Goal: Task Accomplishment & Management: Manage account settings

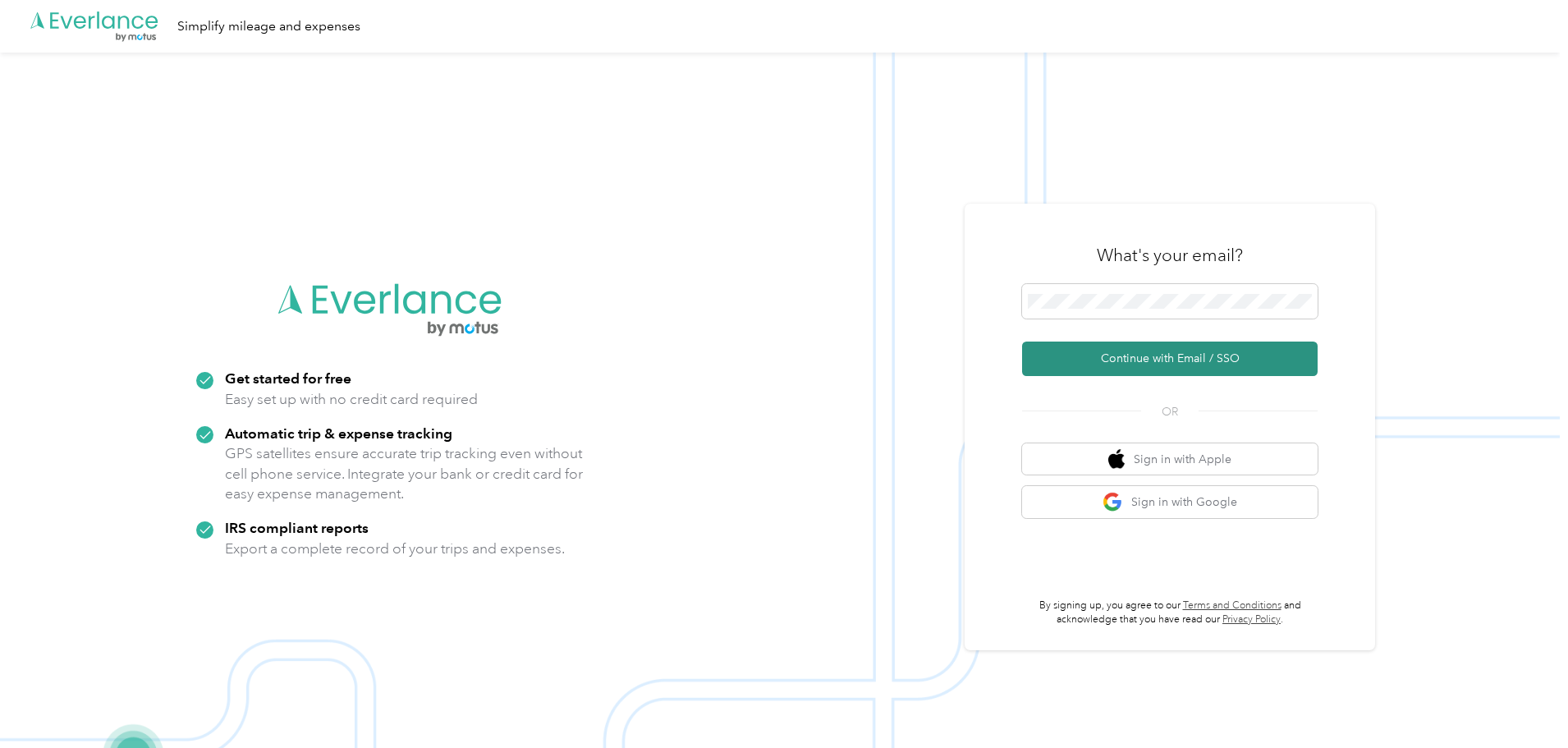
click at [1085, 356] on button "Continue with Email / SSO" at bounding box center [1169, 358] width 295 height 35
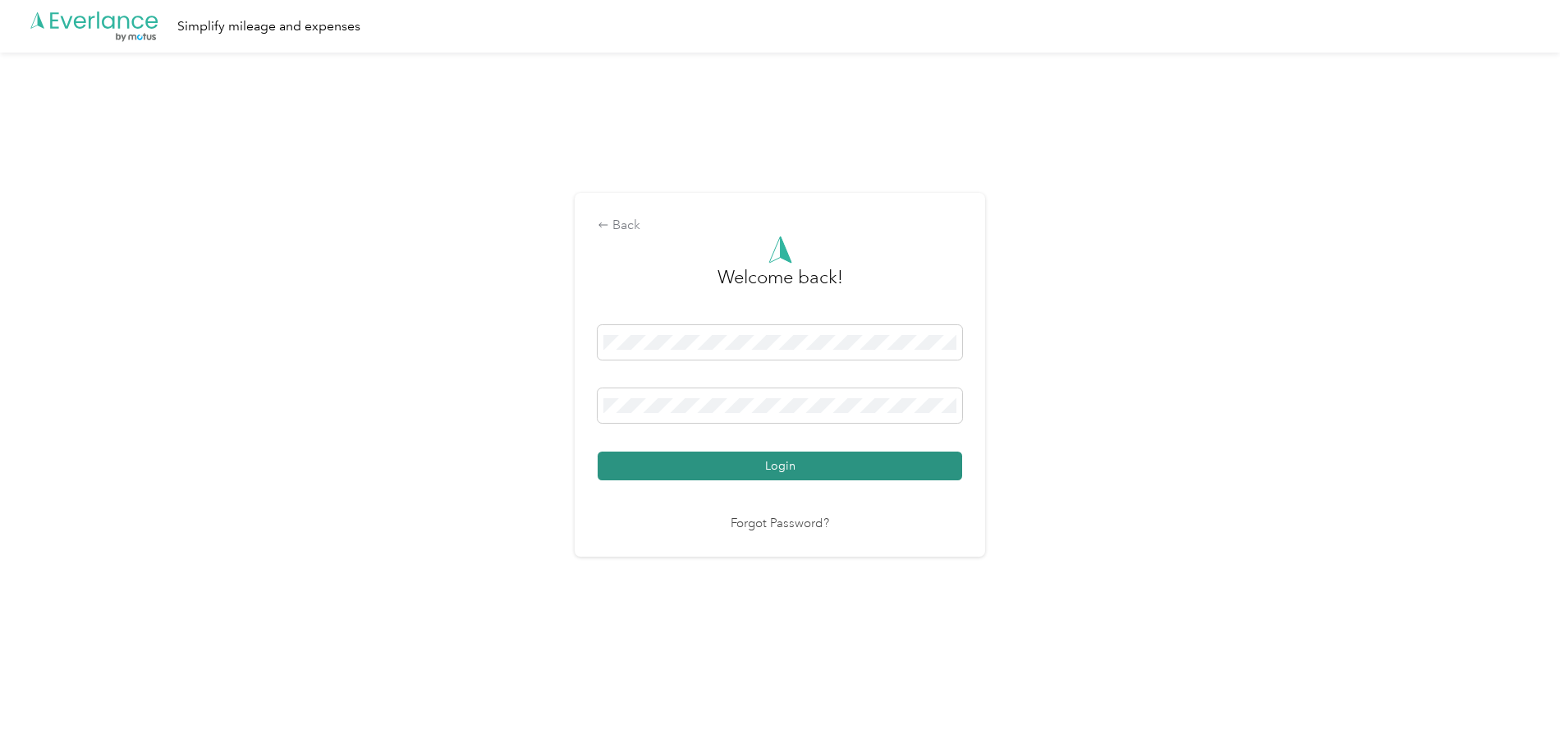
click at [792, 473] on button "Login" at bounding box center [780, 466] width 364 height 28
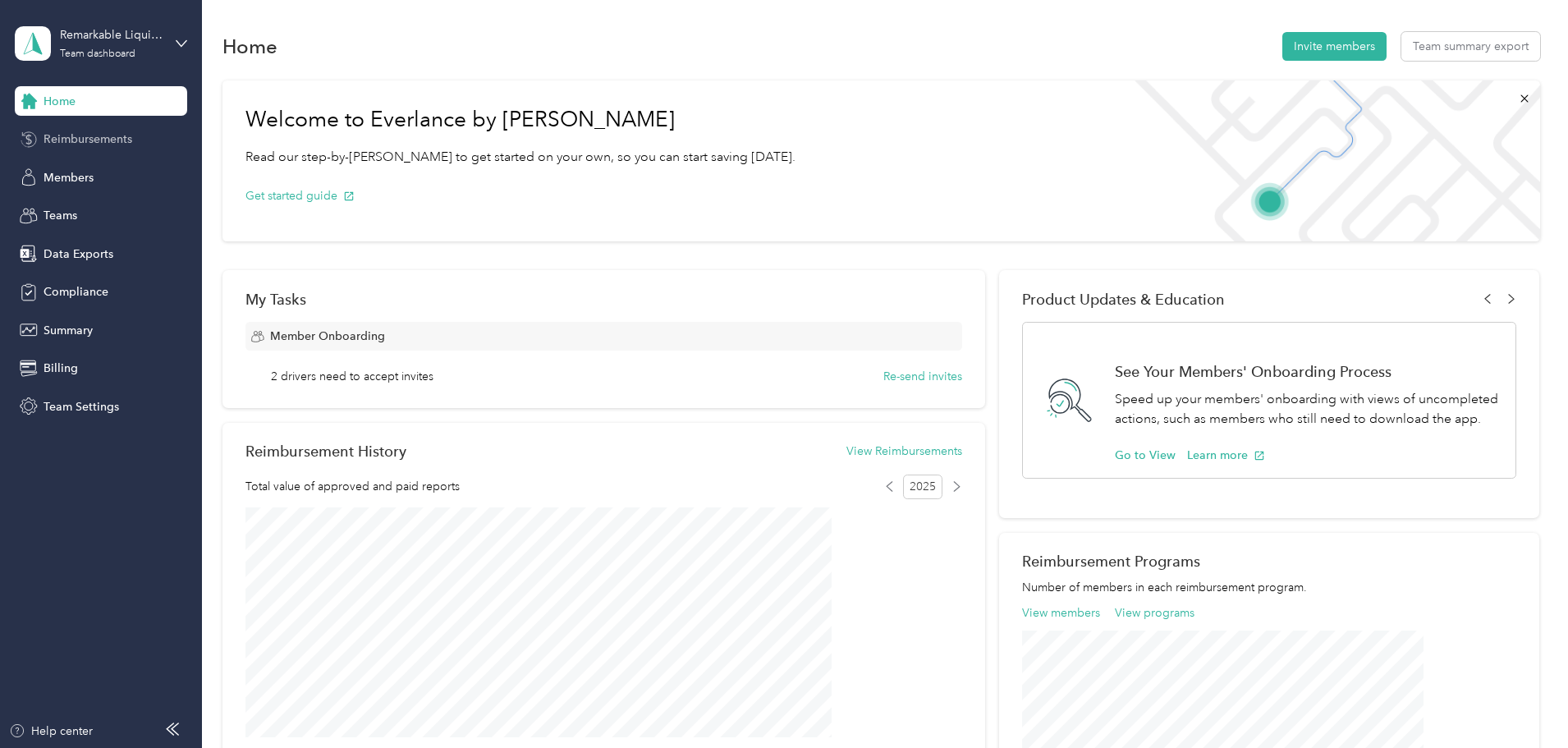
click at [104, 145] on span "Reimbursements" at bounding box center [88, 139] width 89 height 17
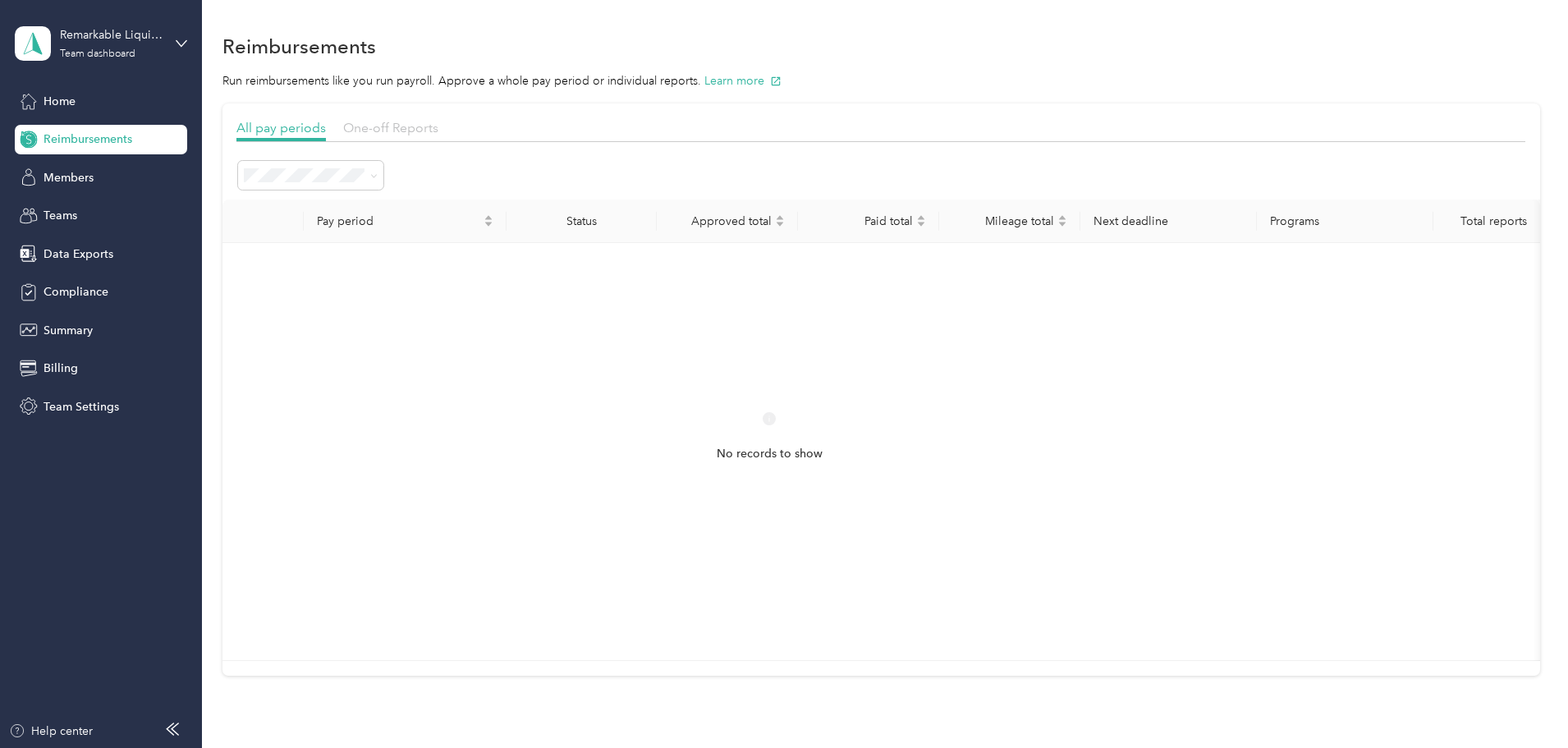
click at [438, 130] on span "One-off Reports" at bounding box center [390, 127] width 95 height 16
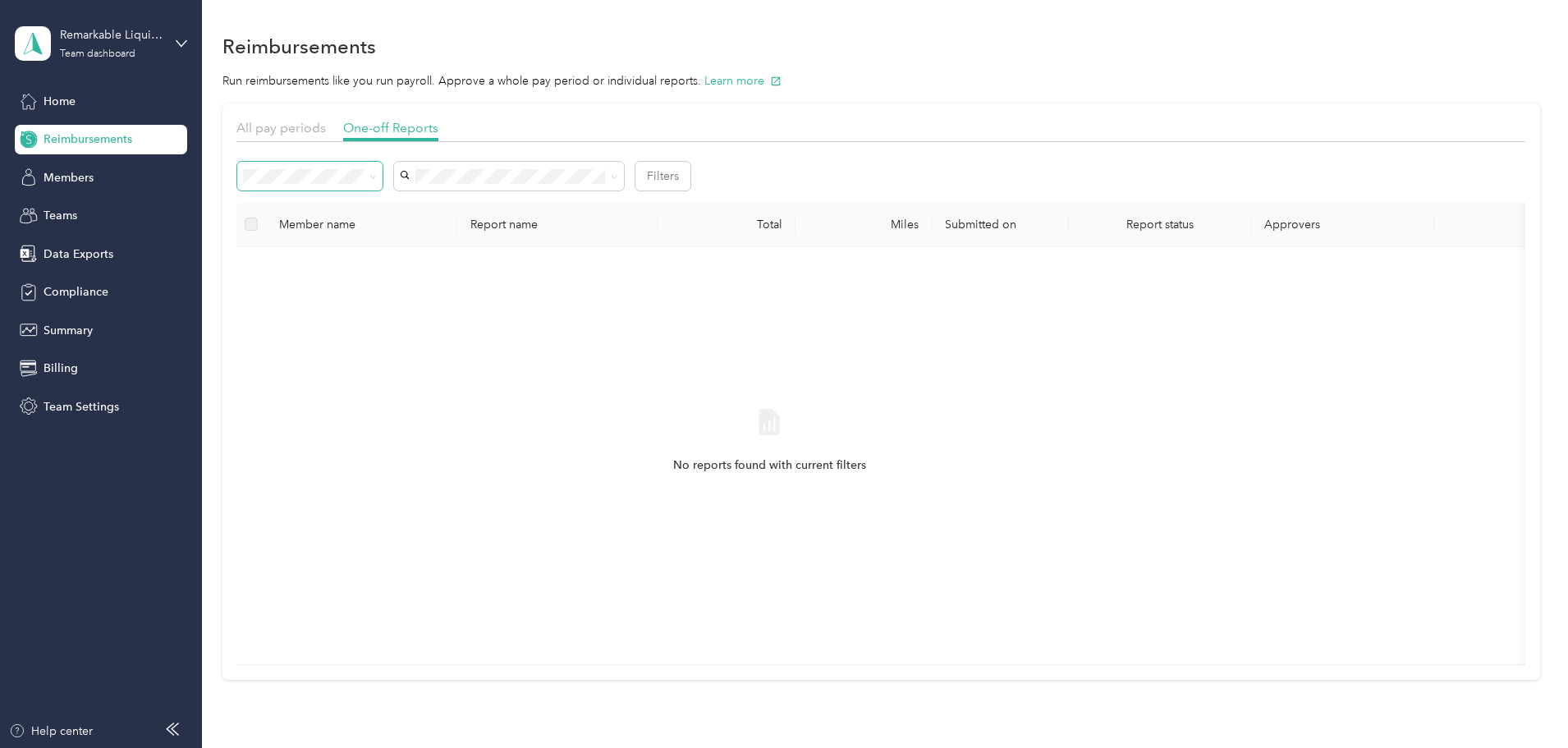
click at [377, 183] on span at bounding box center [371, 176] width 13 height 17
click at [377, 175] on span at bounding box center [371, 176] width 13 height 17
click at [377, 175] on icon at bounding box center [373, 177] width 8 height 8
click at [381, 207] on div "All" at bounding box center [420, 207] width 123 height 17
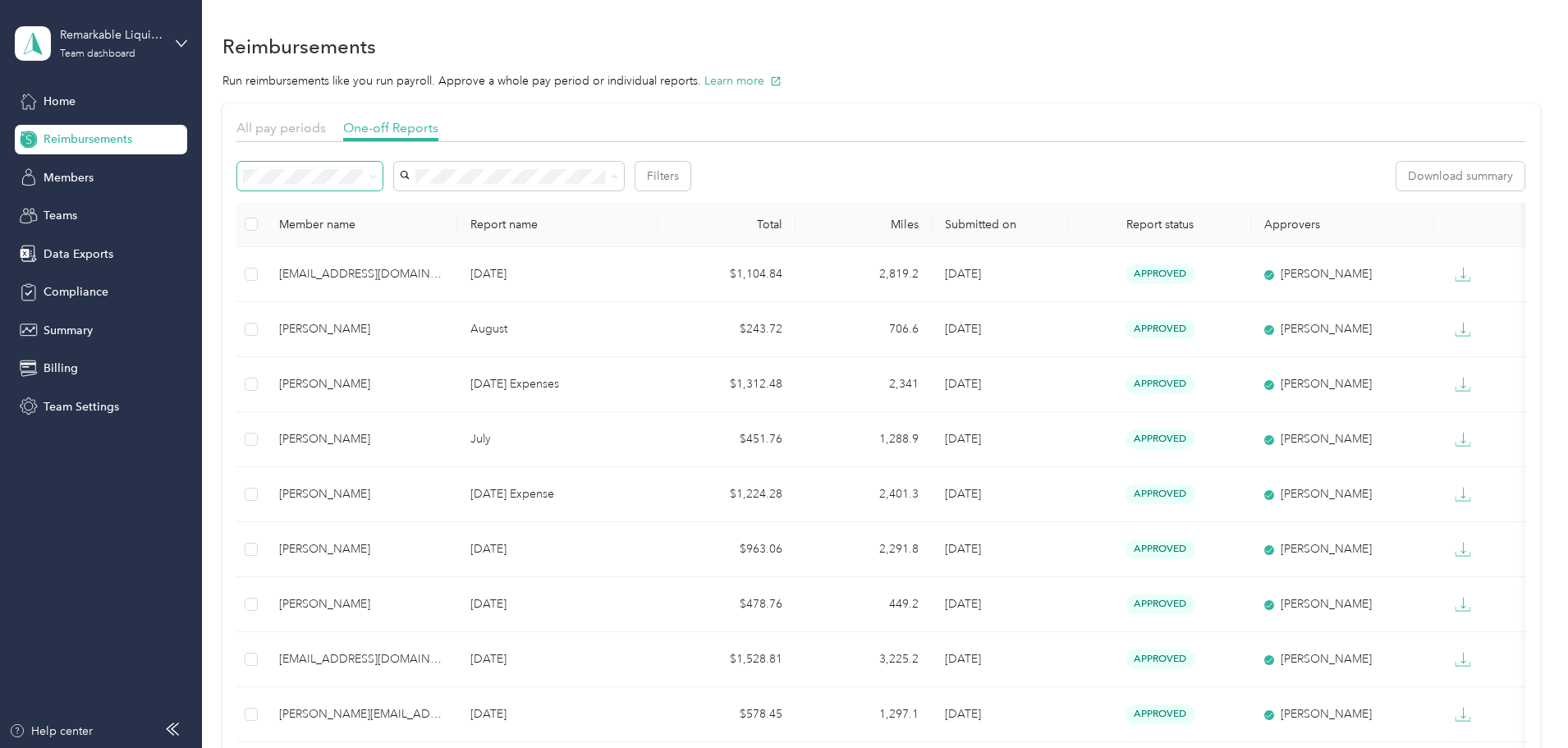
click at [573, 343] on span "Mark Spain" at bounding box center [561, 350] width 91 height 14
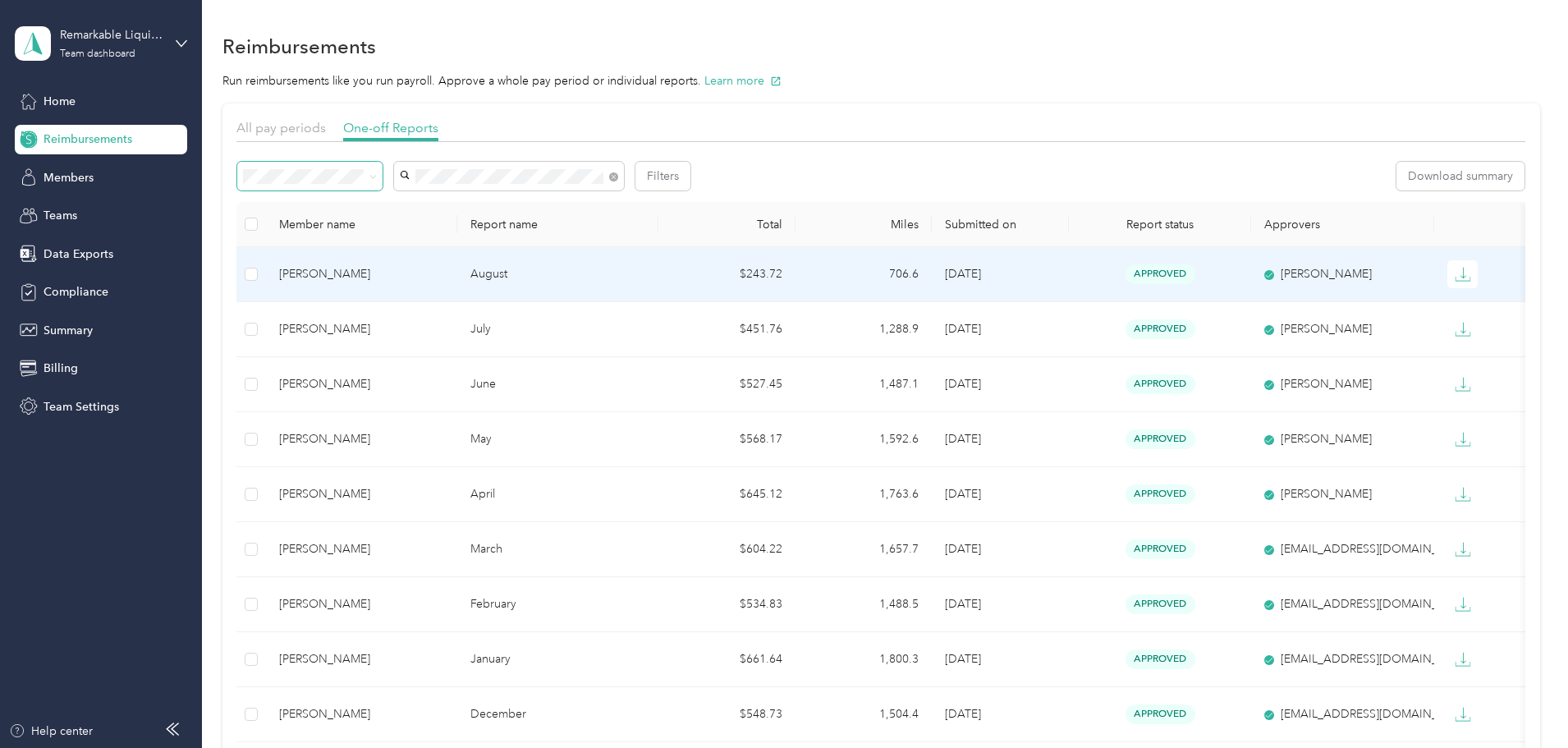
click at [266, 277] on td at bounding box center [251, 274] width 29 height 55
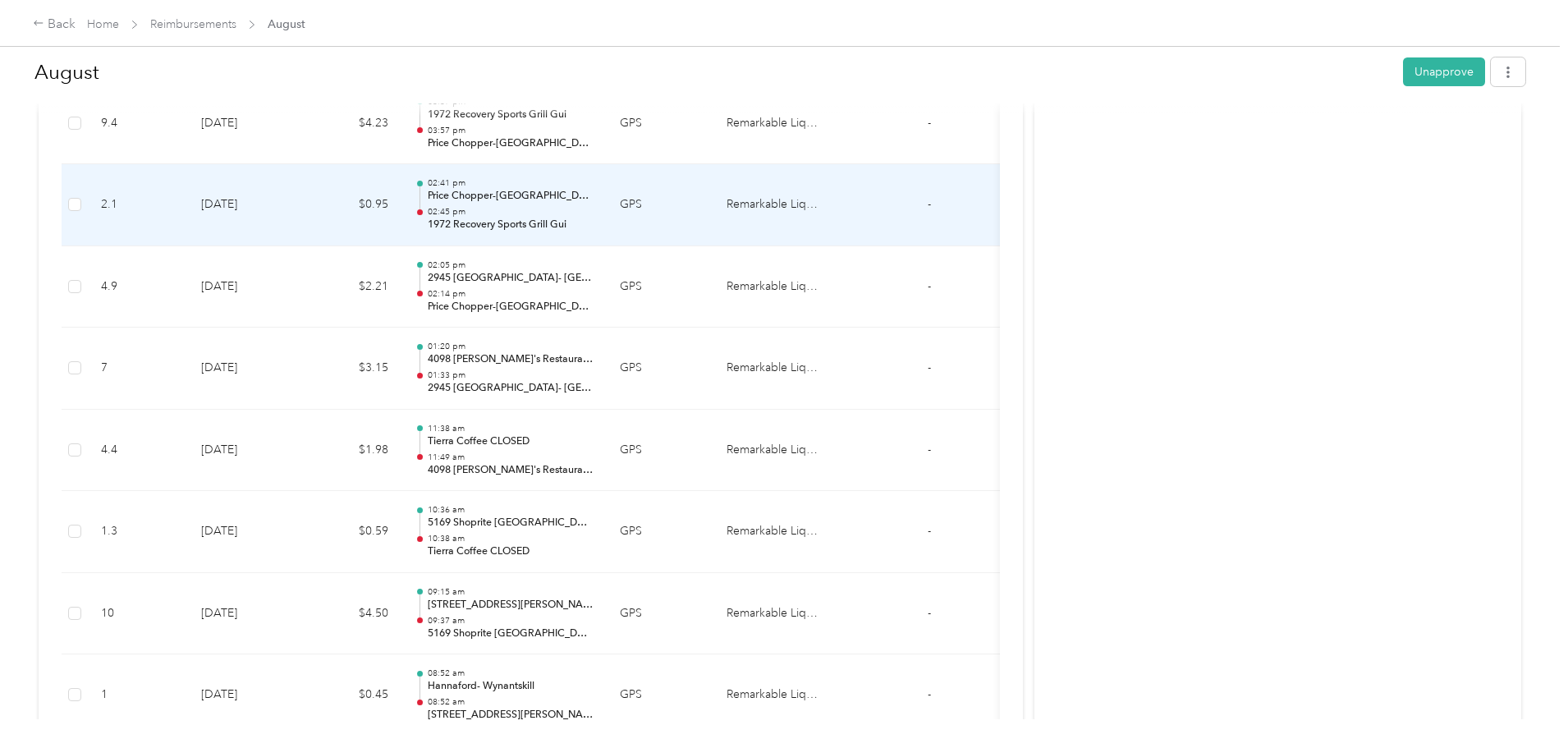
scroll to position [1393, 0]
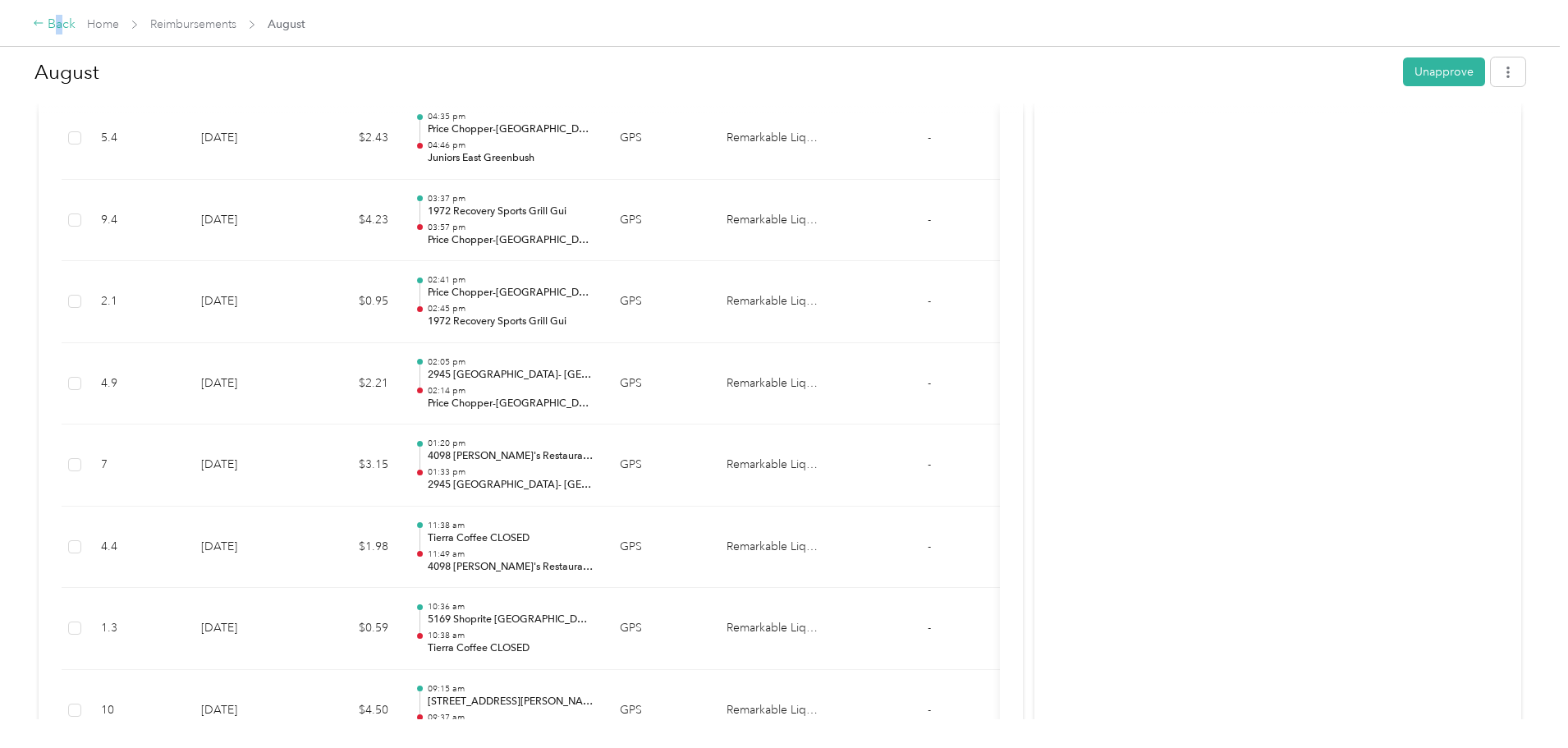
click at [75, 26] on div "Back" at bounding box center [54, 25] width 42 height 20
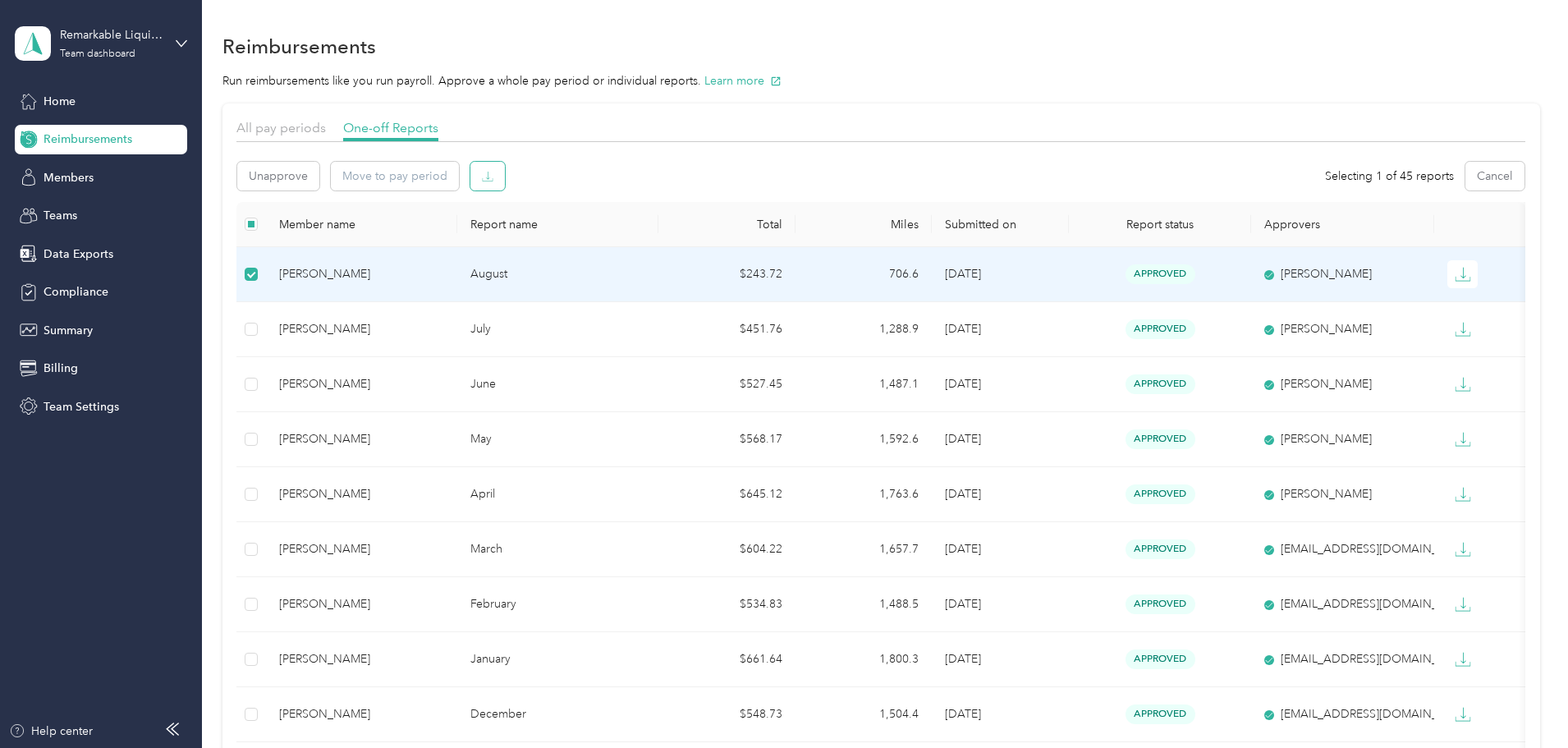
click at [493, 181] on icon "button" at bounding box center [487, 179] width 10 height 3
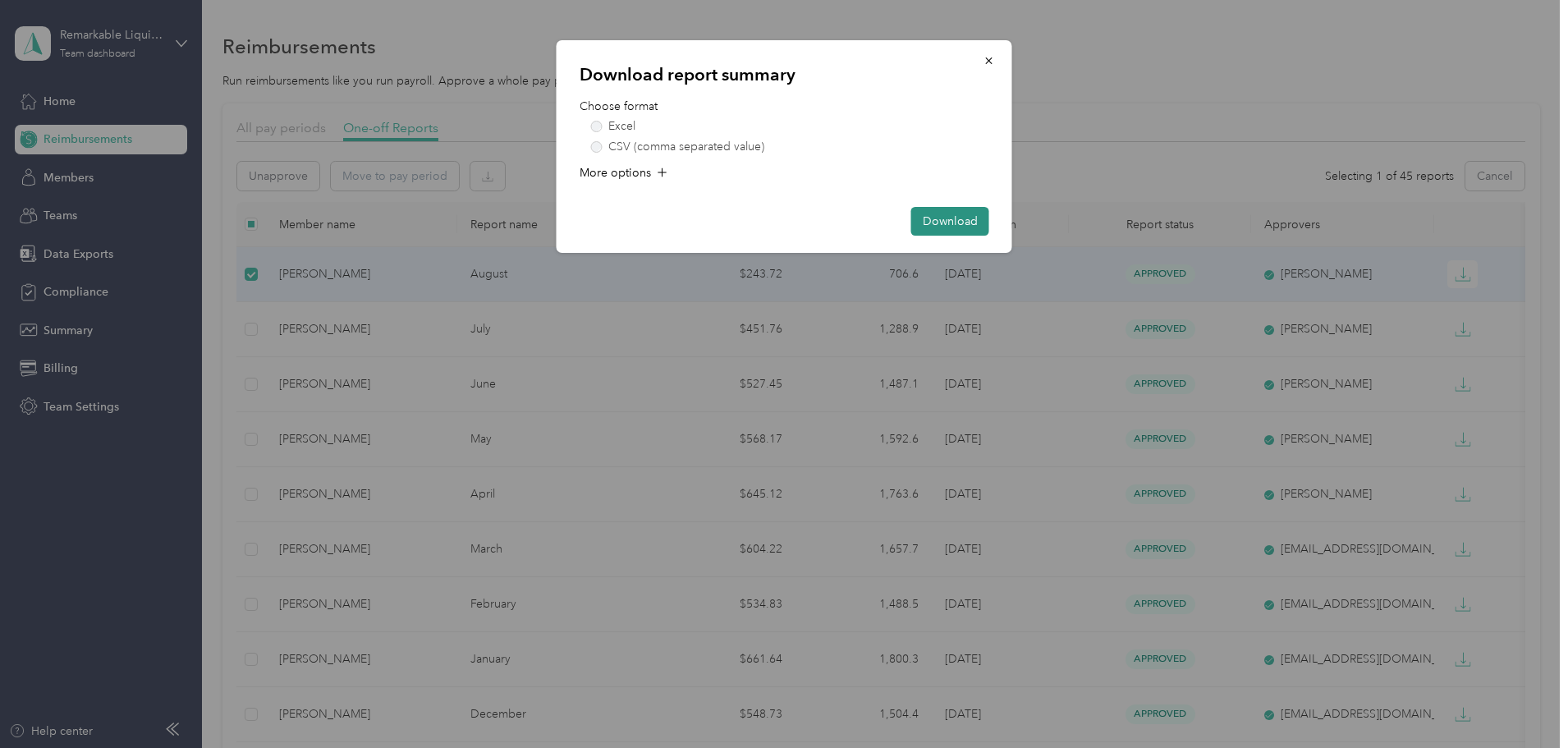
click at [953, 216] on button "Download" at bounding box center [949, 221] width 78 height 28
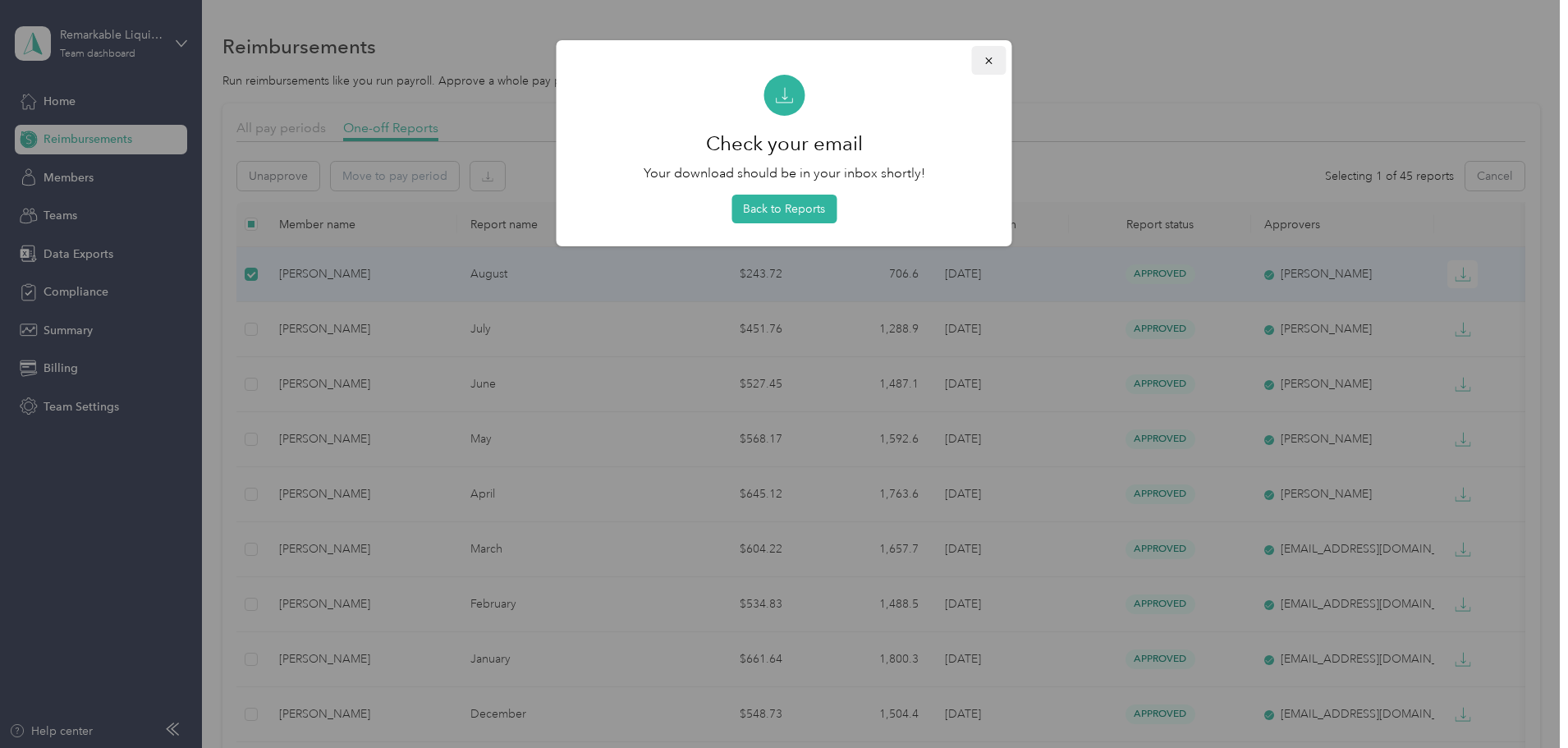
click at [985, 60] on icon "button" at bounding box center [989, 60] width 11 height 11
